Goal: Transaction & Acquisition: Purchase product/service

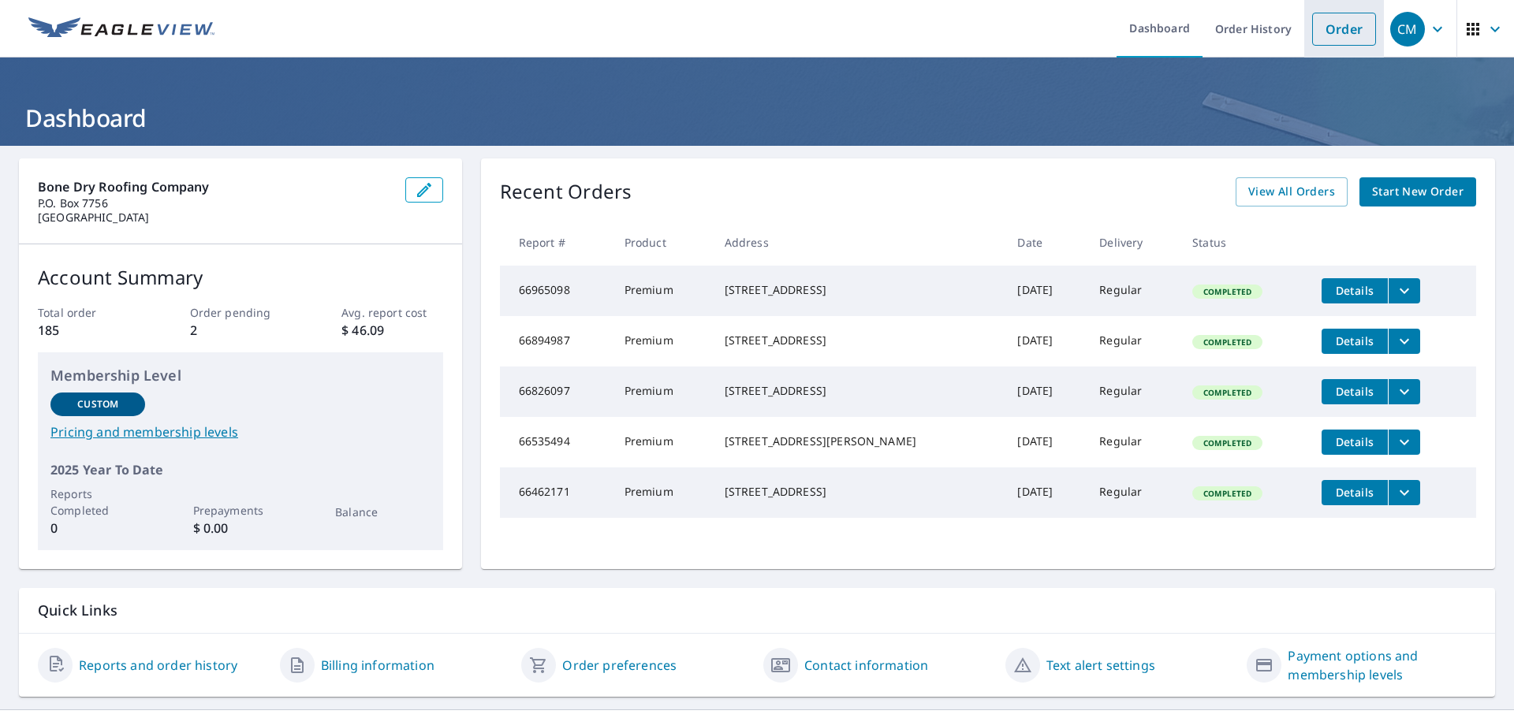
click at [1317, 35] on link "Order" at bounding box center [1344, 29] width 64 height 33
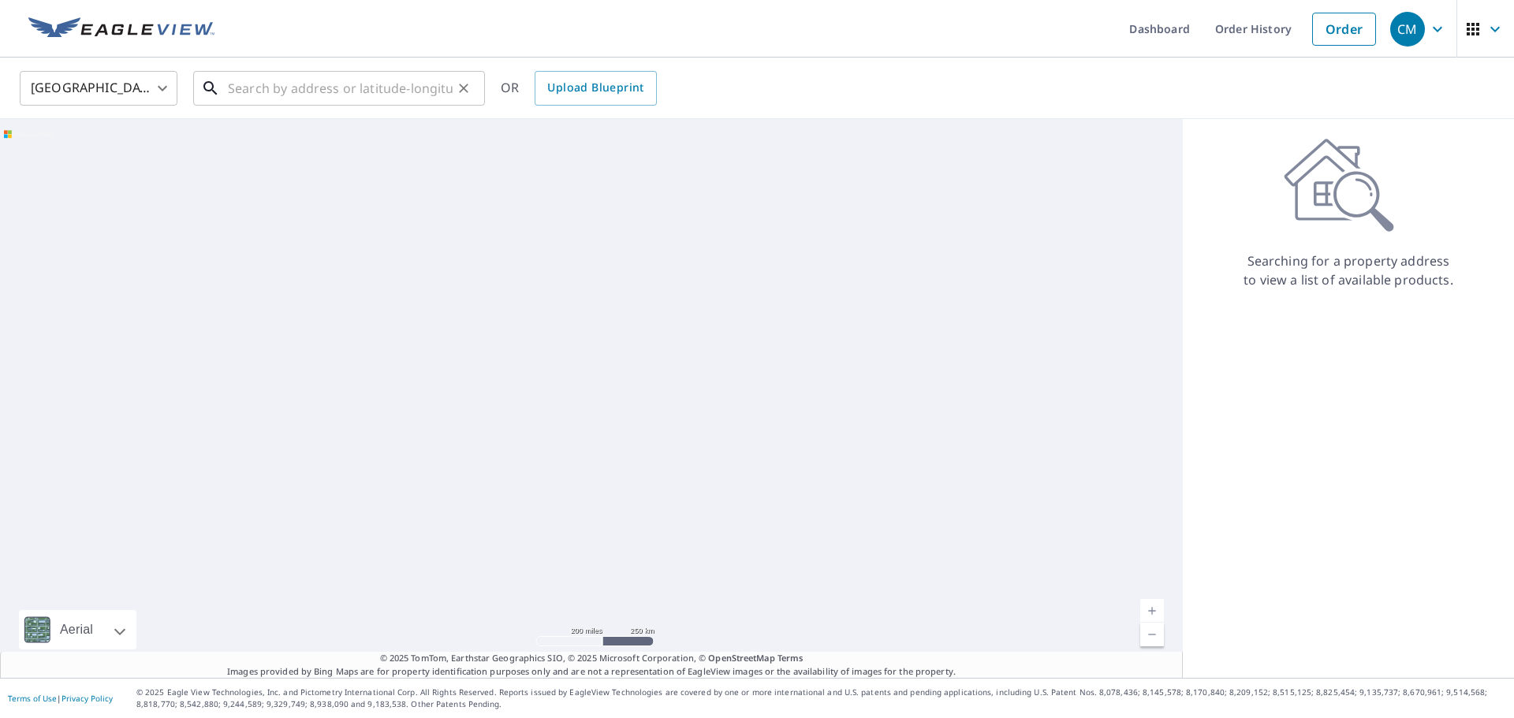
click at [301, 84] on input "text" at bounding box center [340, 88] width 225 height 44
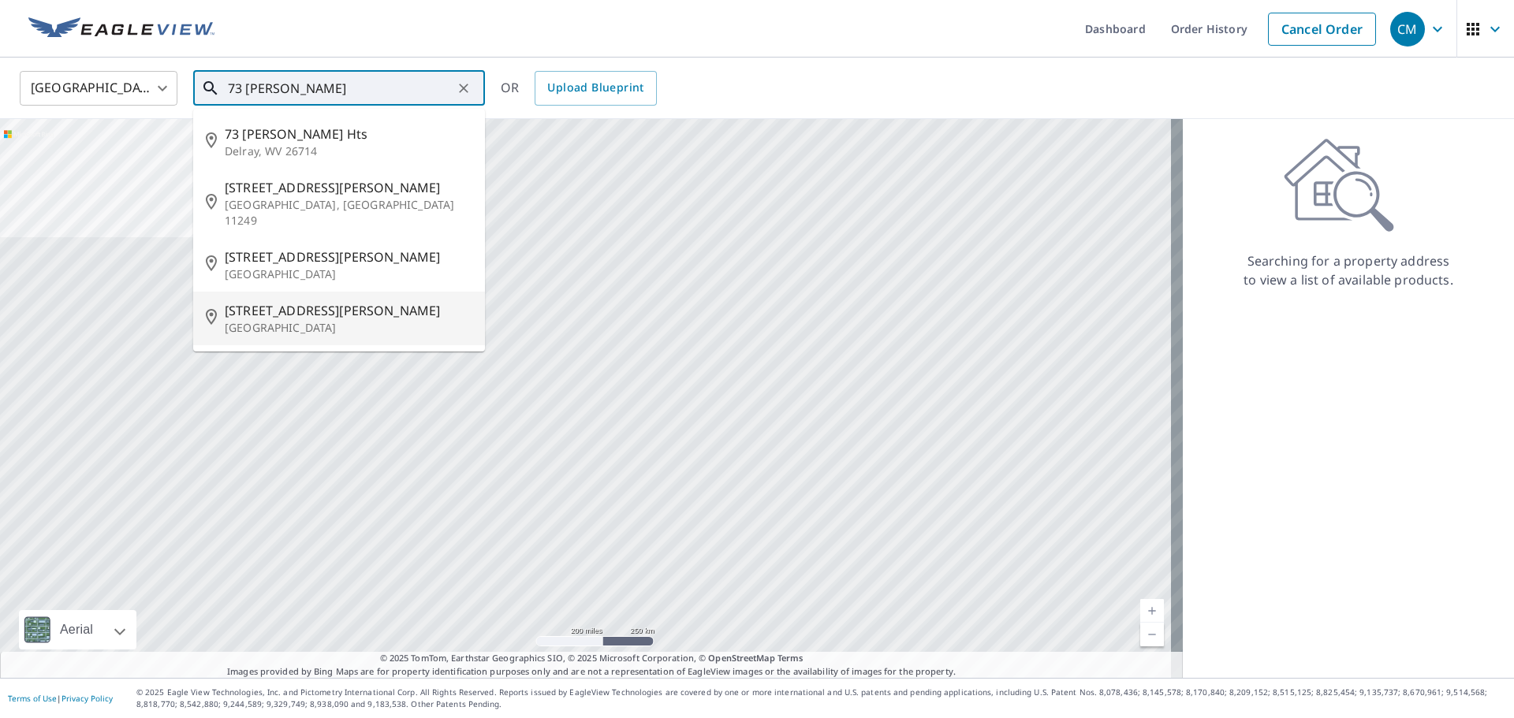
click at [280, 301] on span "[STREET_ADDRESS][PERSON_NAME]" at bounding box center [349, 310] width 248 height 19
type input "[STREET_ADDRESS][PERSON_NAME]"
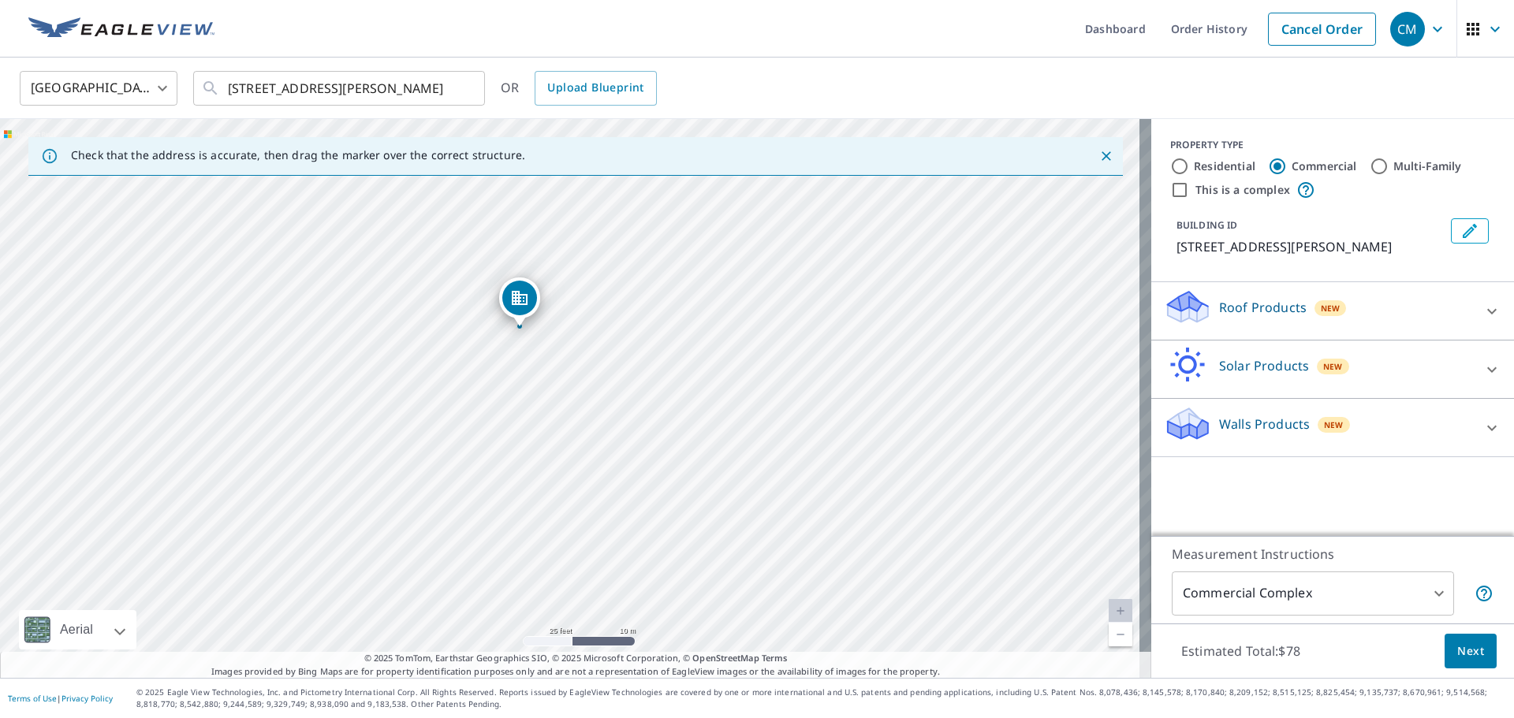
click at [1171, 165] on input "Residential" at bounding box center [1179, 166] width 19 height 19
radio input "true"
type input "1"
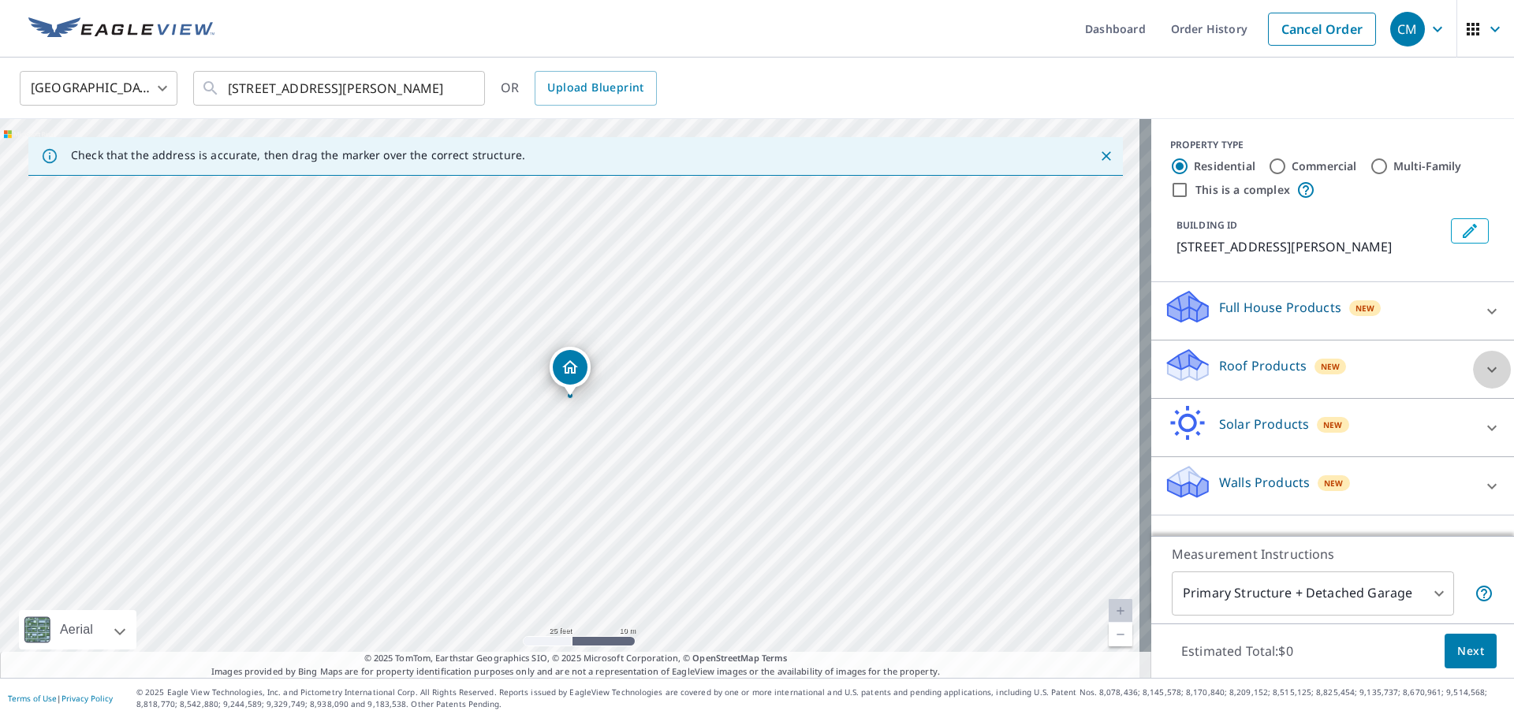
click at [1488, 370] on icon at bounding box center [1491, 369] width 19 height 19
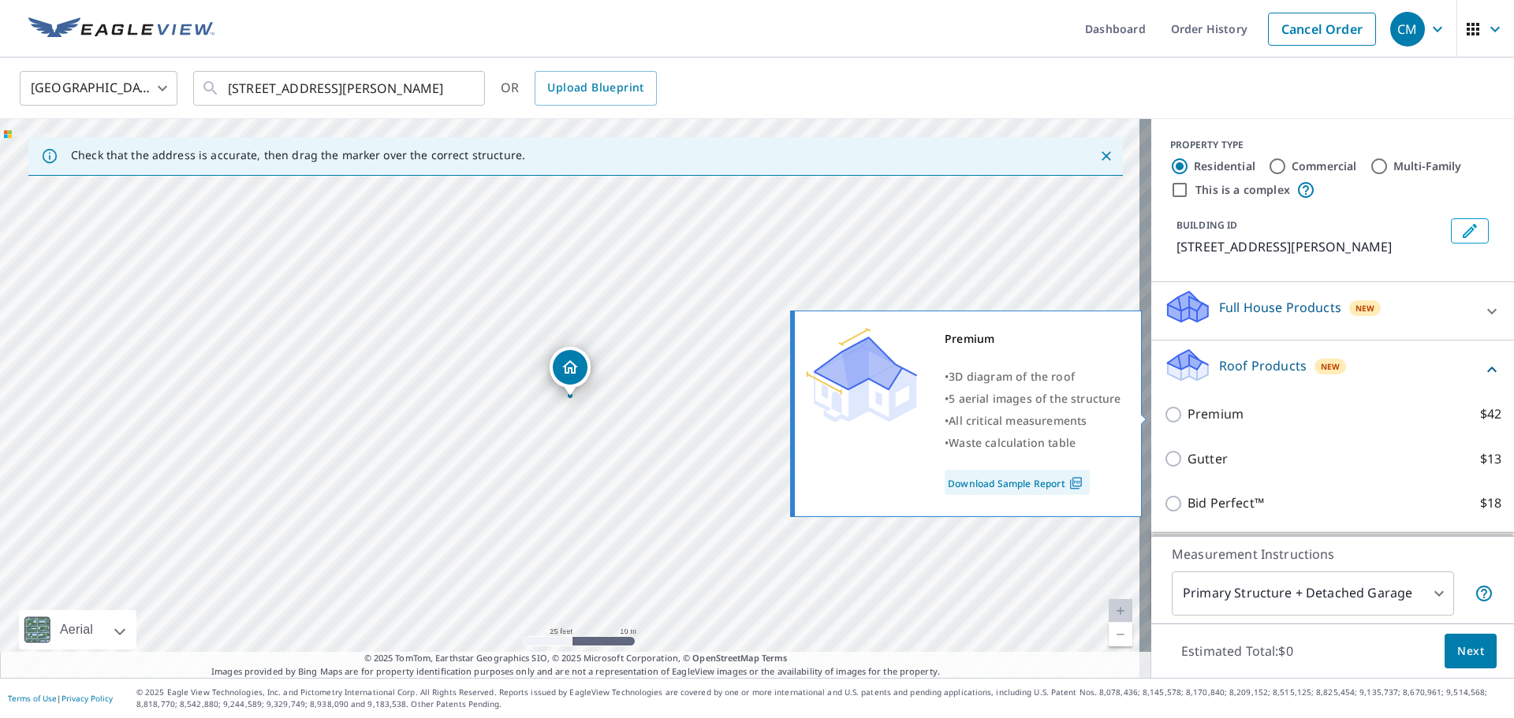
click at [1167, 415] on input "Premium $42" at bounding box center [1176, 414] width 24 height 19
checkbox input "true"
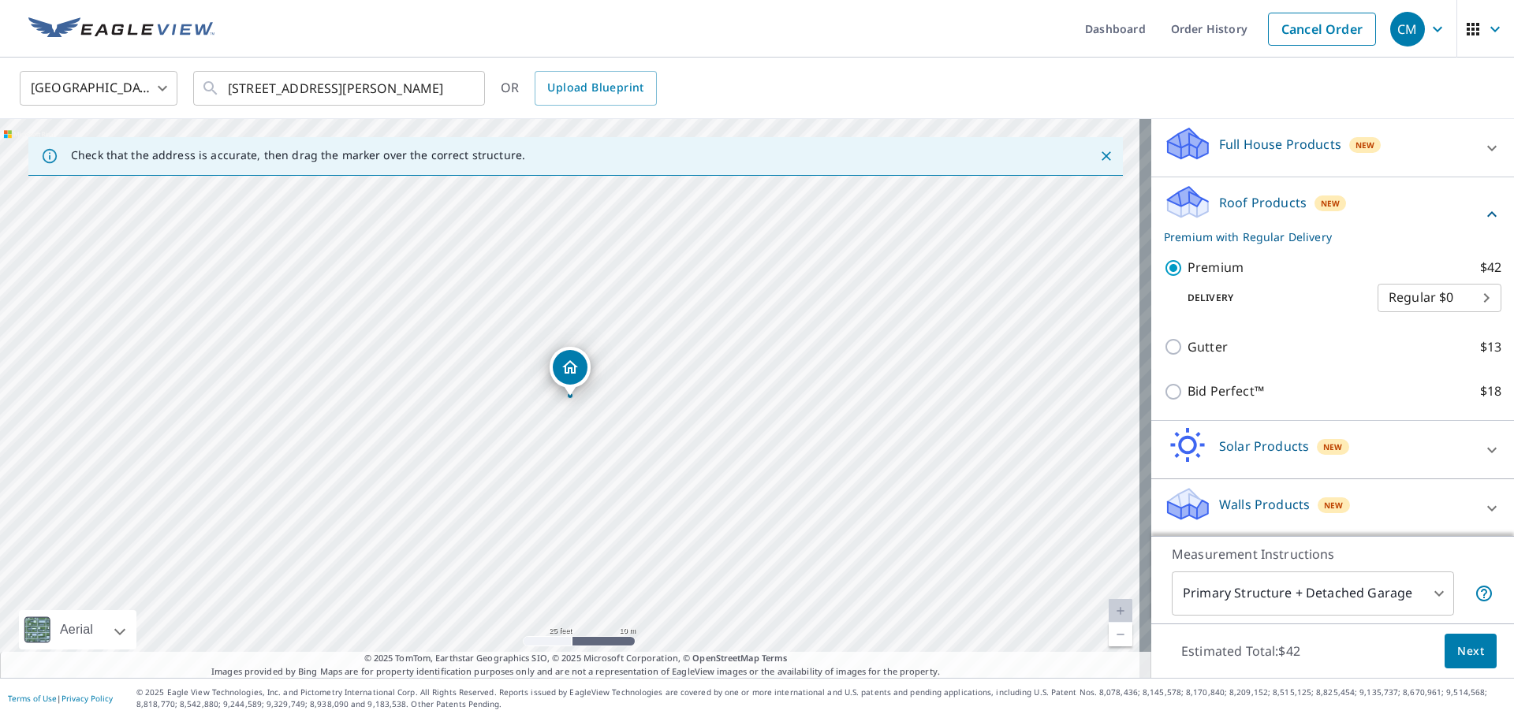
scroll to position [165, 0]
click at [1410, 591] on body "CM CM Dashboard Order History Cancel Order CM [GEOGRAPHIC_DATA] [GEOGRAPHIC_DAT…" at bounding box center [757, 359] width 1514 height 718
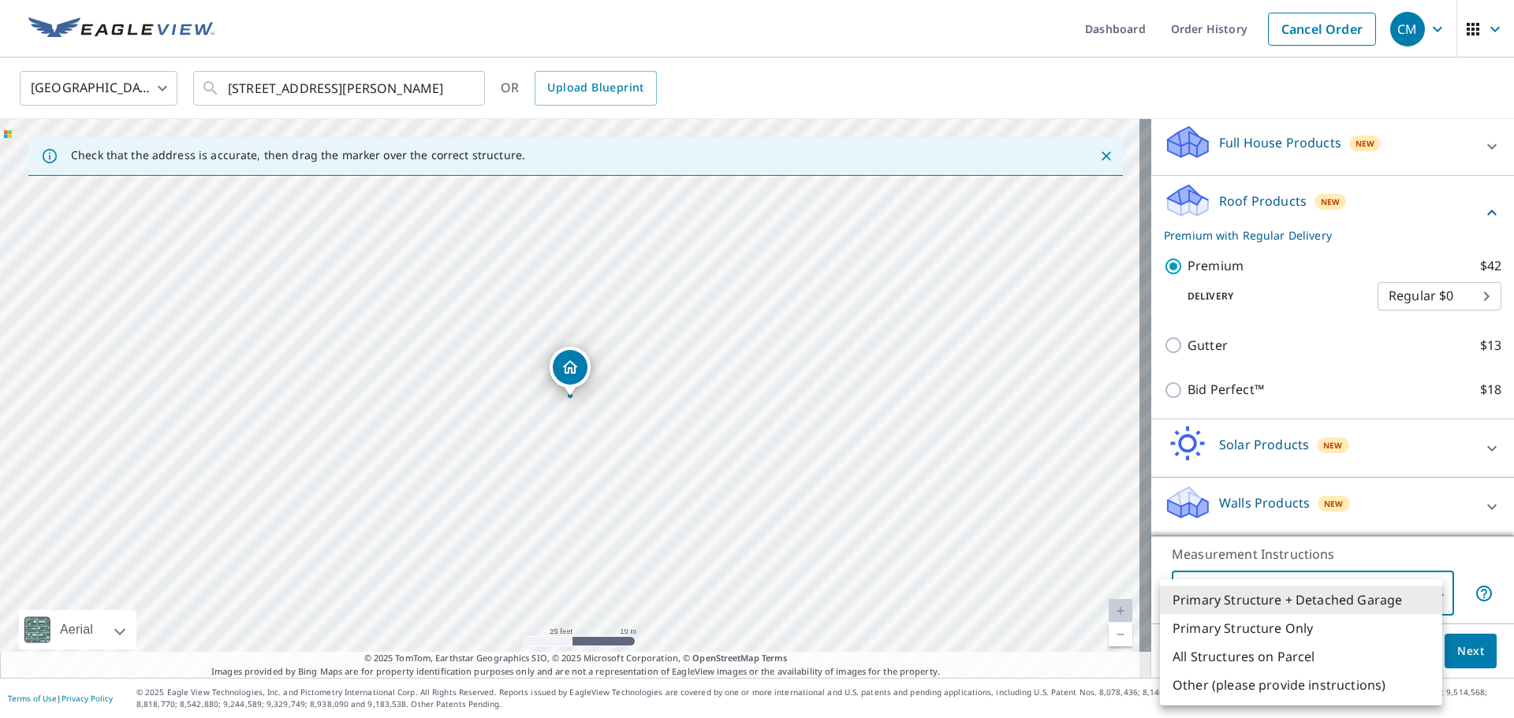
click at [1275, 625] on li "Primary Structure Only" at bounding box center [1301, 628] width 282 height 28
type input "2"
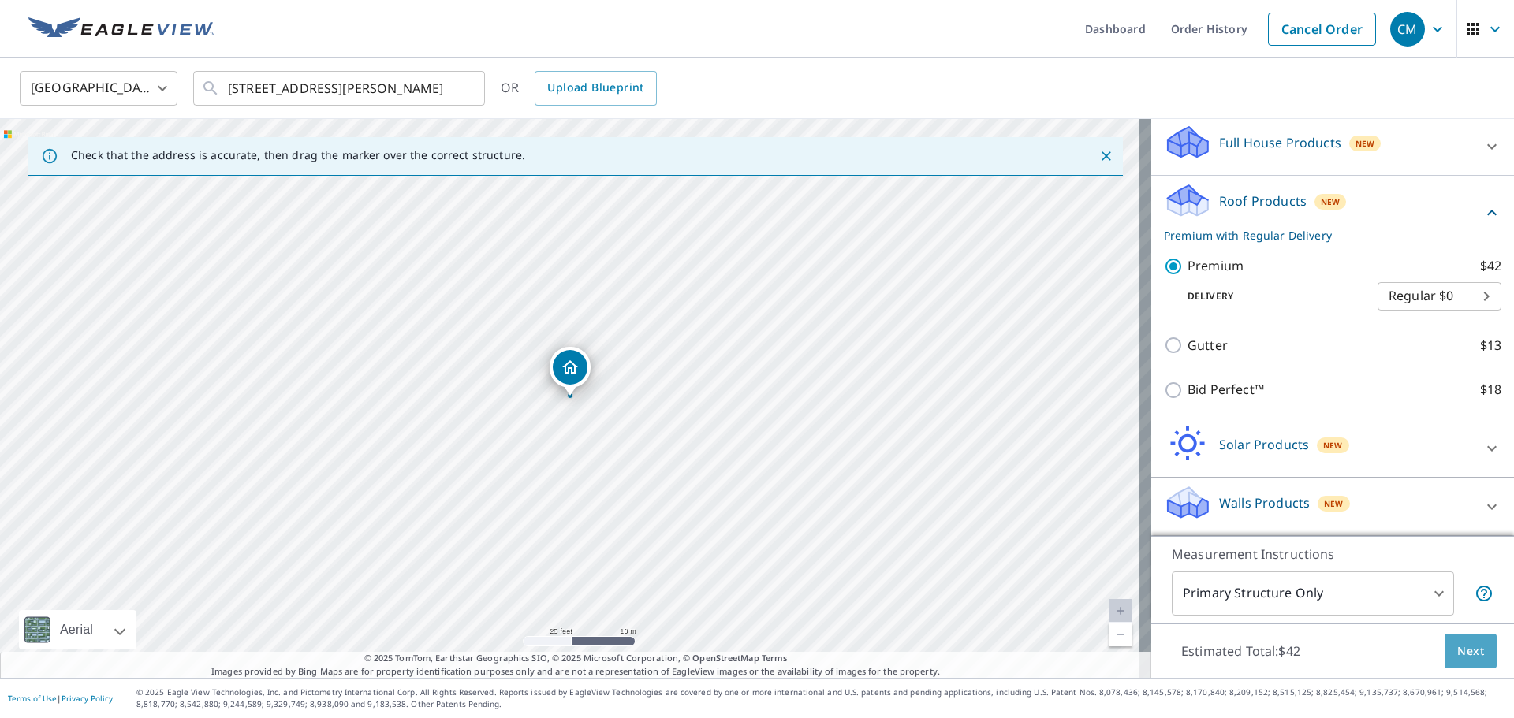
click at [1457, 653] on span "Next" at bounding box center [1470, 652] width 27 height 20
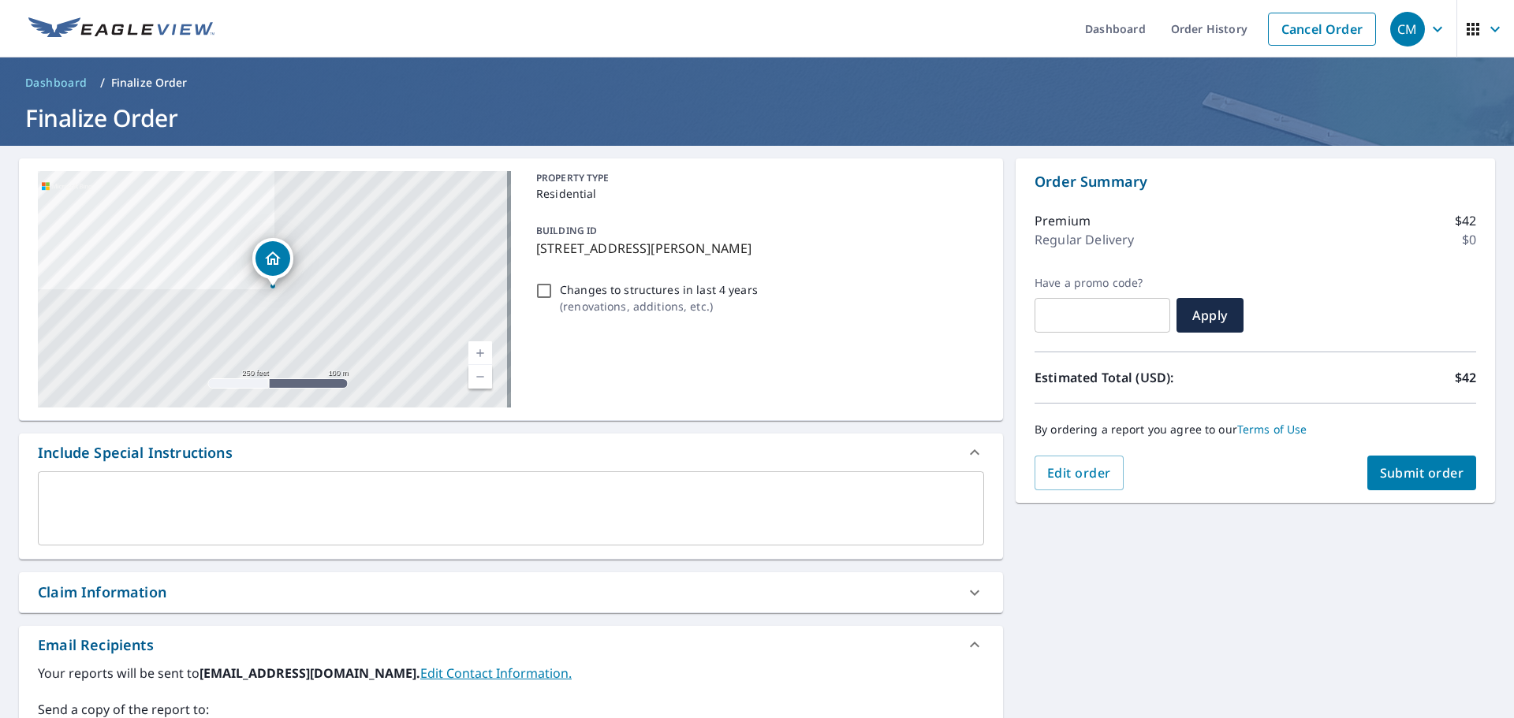
click at [1411, 478] on span "Submit order" at bounding box center [1422, 472] width 84 height 17
